Goal: Task Accomplishment & Management: Use online tool/utility

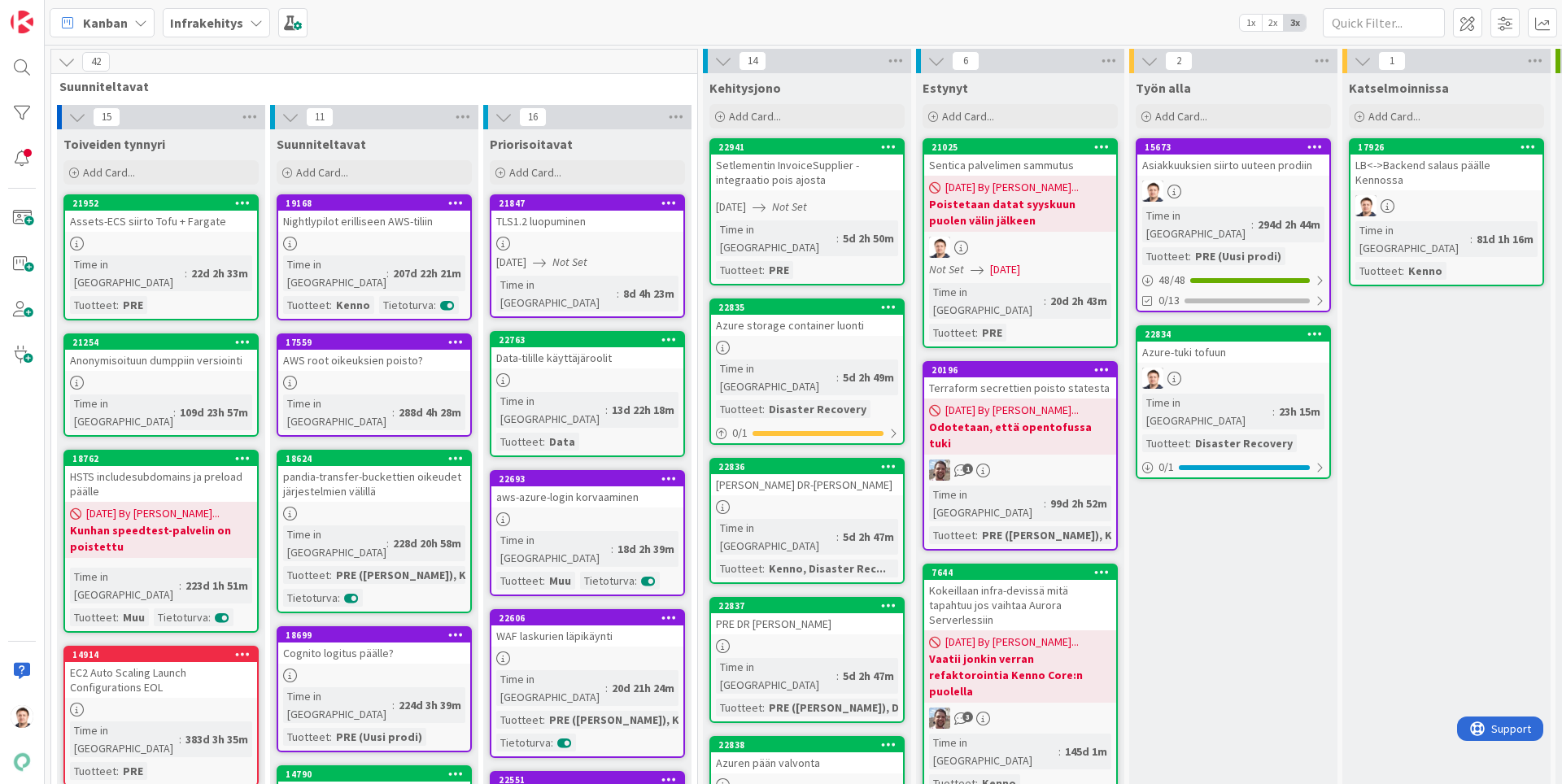
click at [1220, 368] on div at bounding box center [1233, 378] width 192 height 21
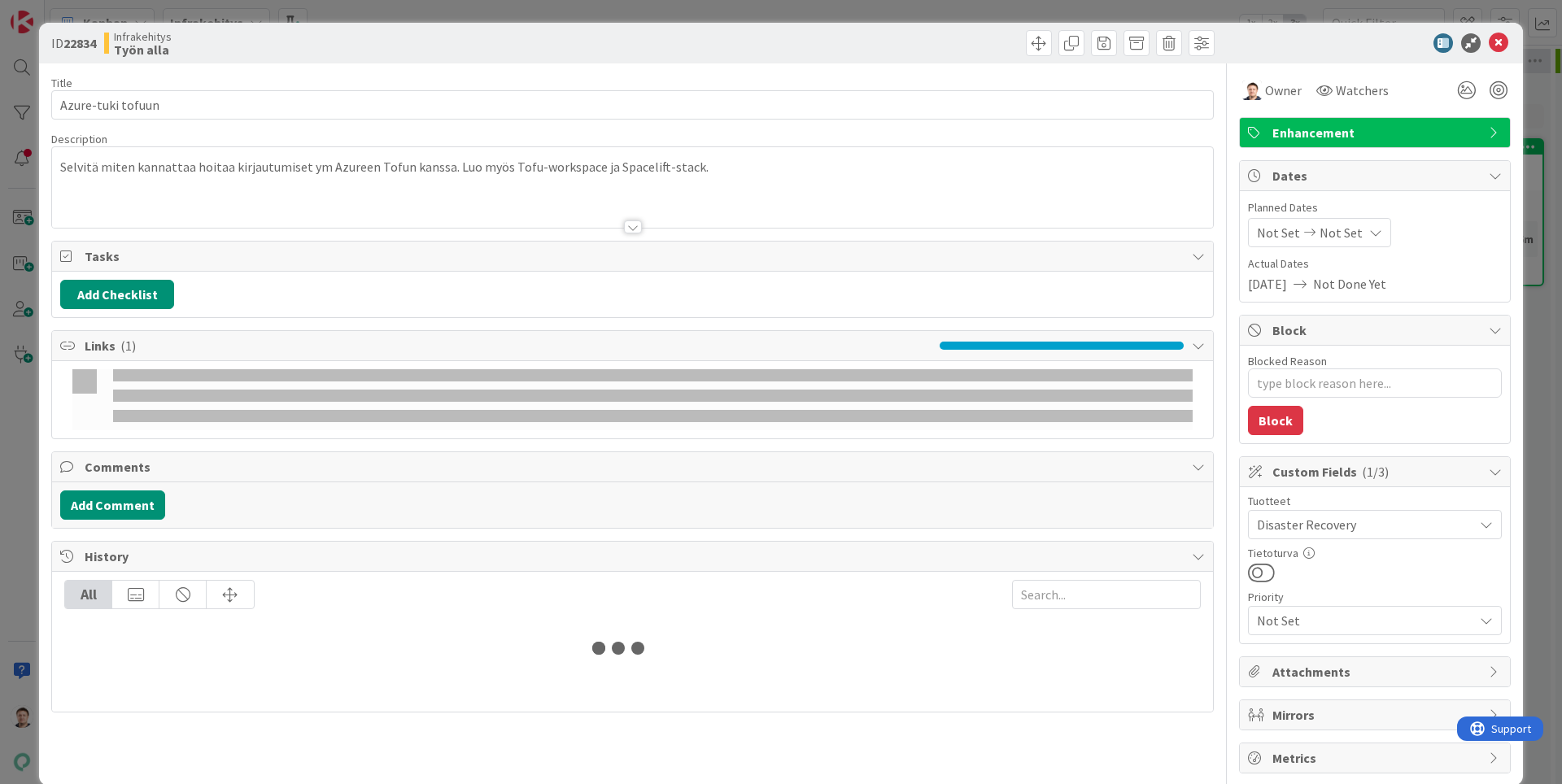
type textarea "x"
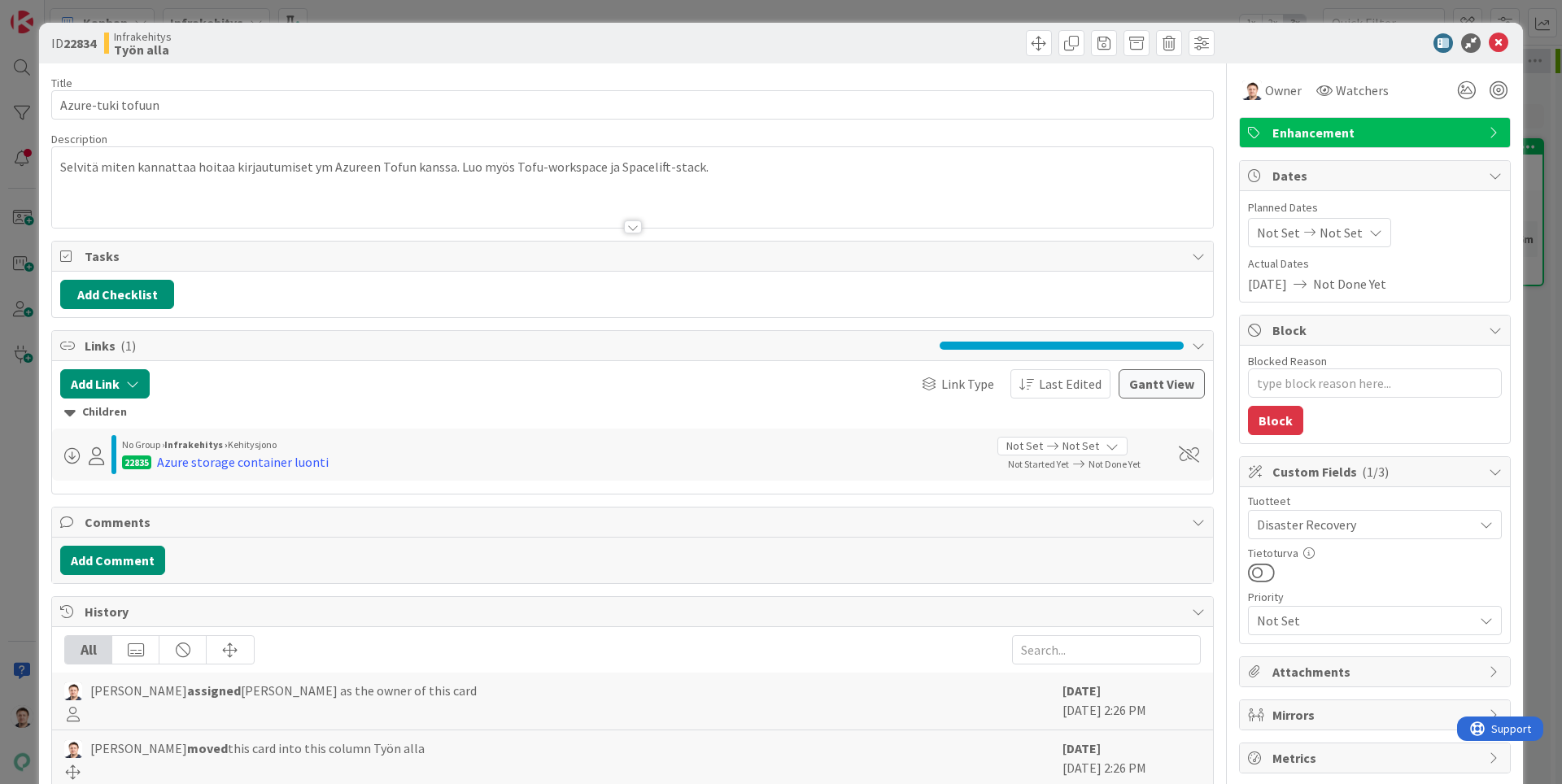
click at [1509, 40] on div at bounding box center [1367, 42] width 288 height 19
click at [1498, 42] on icon at bounding box center [1497, 42] width 19 height 19
